Goal: Task Accomplishment & Management: Use online tool/utility

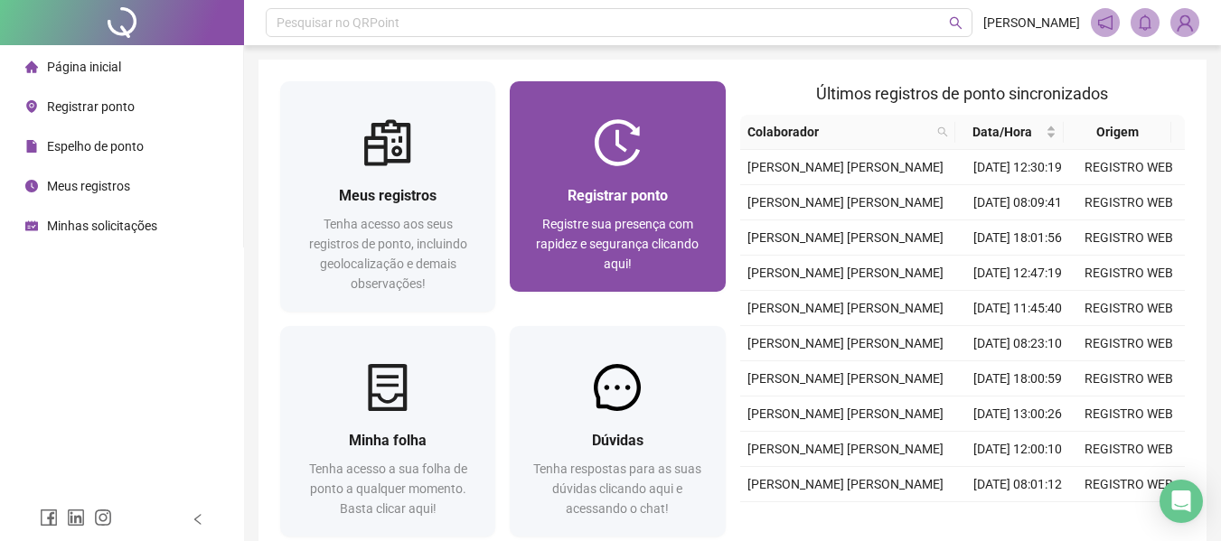
click at [551, 191] on div "Registrar ponto" at bounding box center [617, 195] width 172 height 23
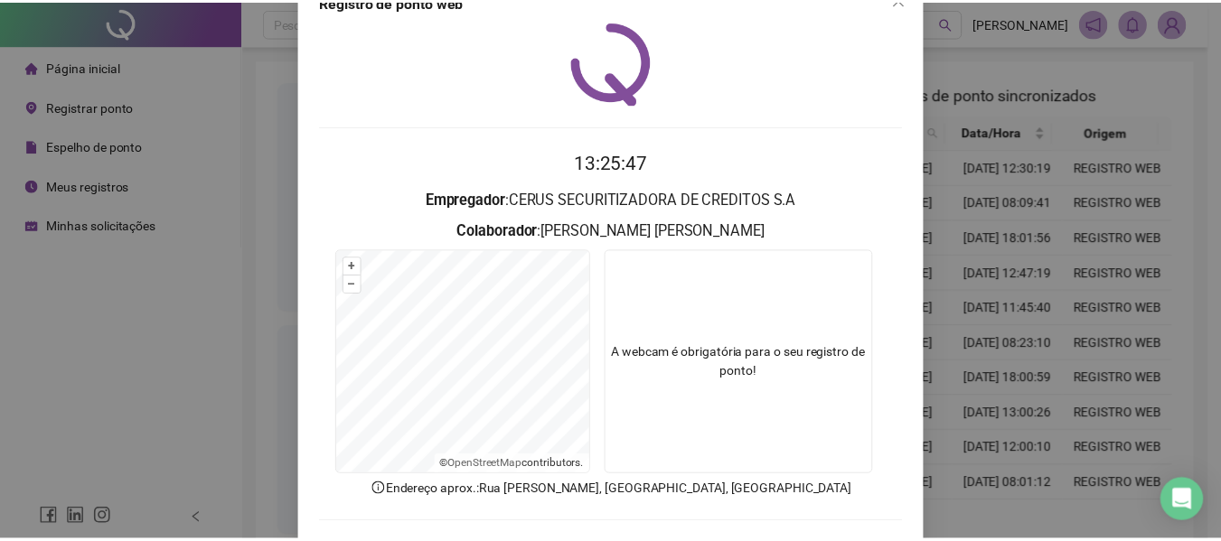
scroll to position [125, 0]
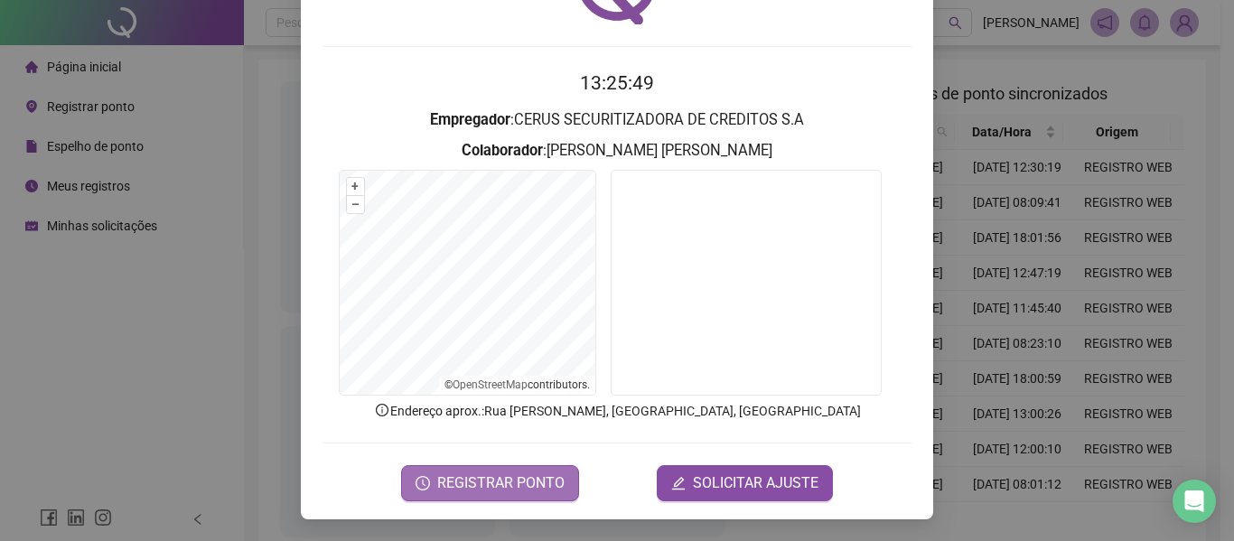
click at [545, 473] on span "REGISTRAR PONTO" at bounding box center [500, 484] width 127 height 22
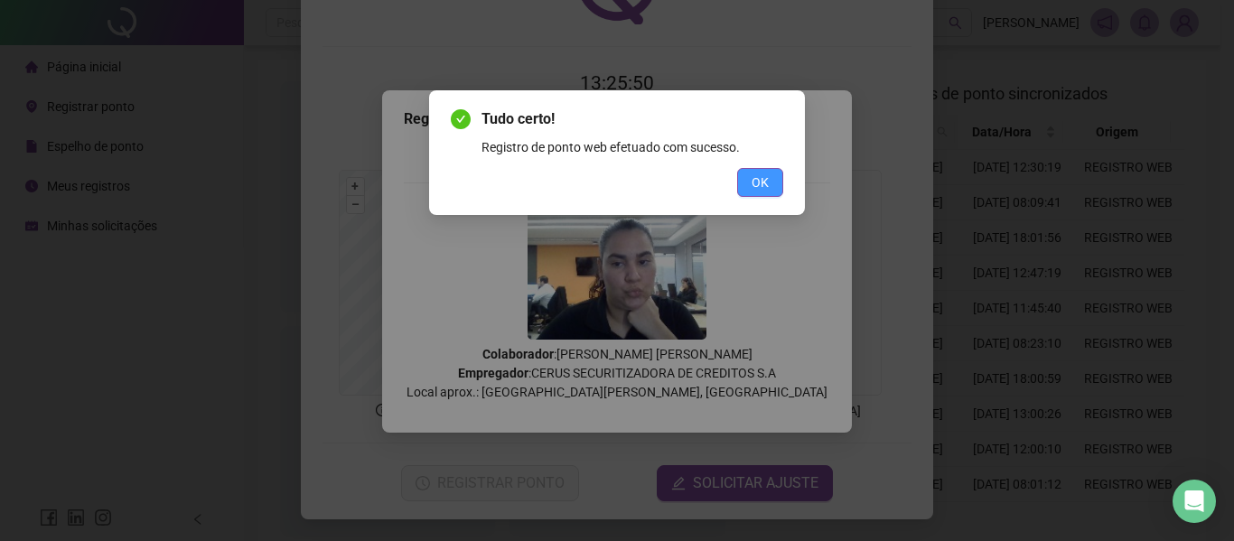
click at [757, 183] on span "OK" at bounding box center [760, 183] width 17 height 20
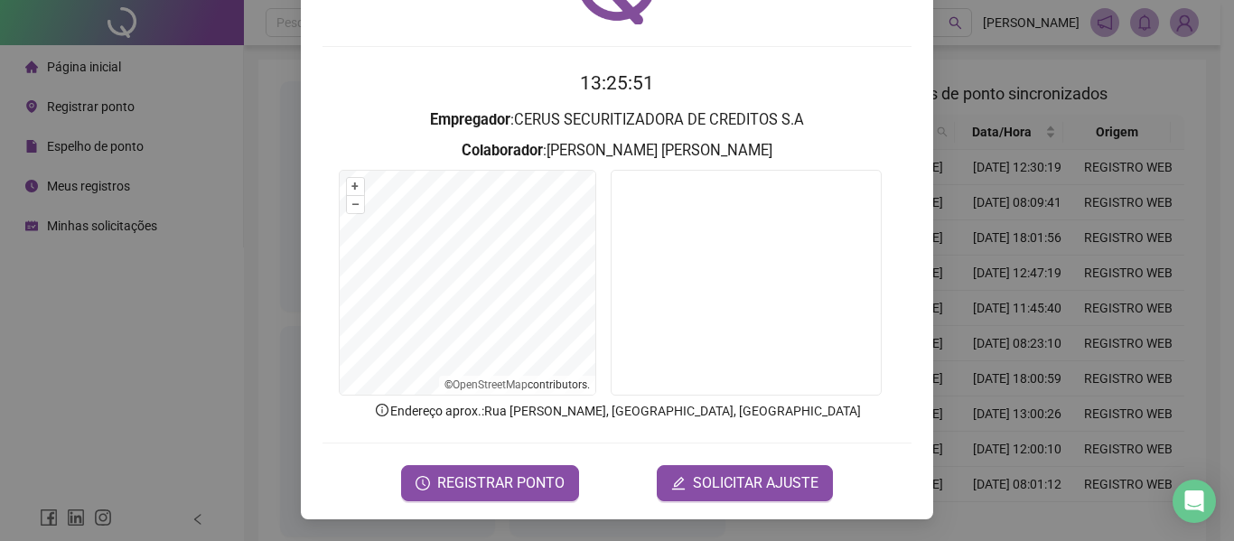
click at [948, 185] on div "Registro [PERSON_NAME] web 13:25:51 Empregador : CERUS SECURITIZADORA DE CREDIT…" at bounding box center [617, 270] width 1234 height 541
